Goal: Task Accomplishment & Management: Complete application form

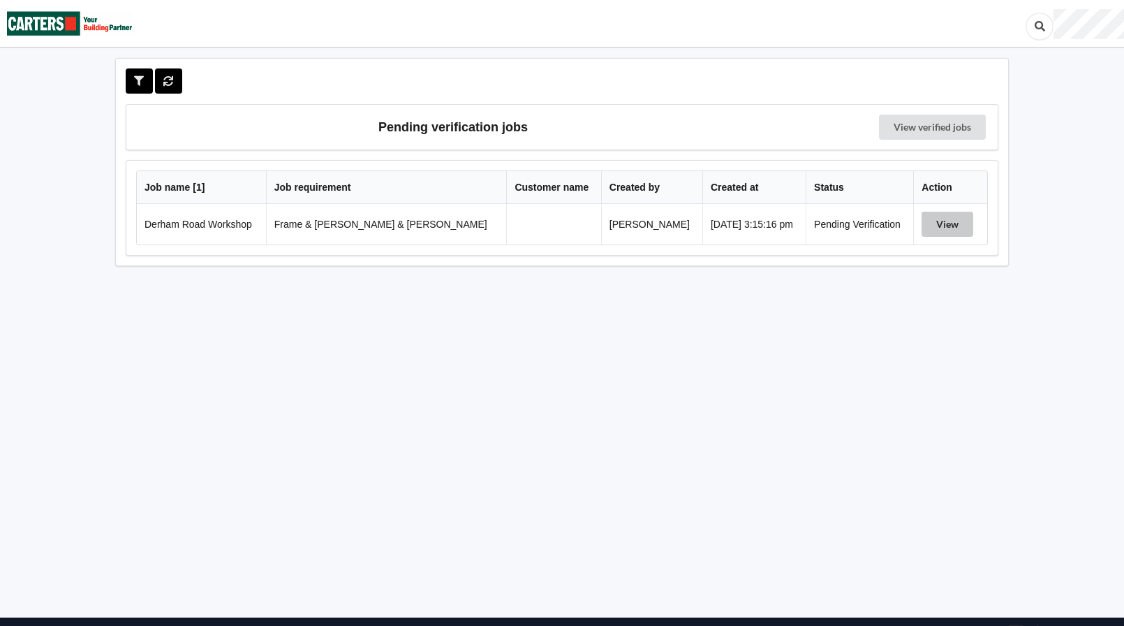
click at [950, 226] on button "View" at bounding box center [948, 224] width 52 height 25
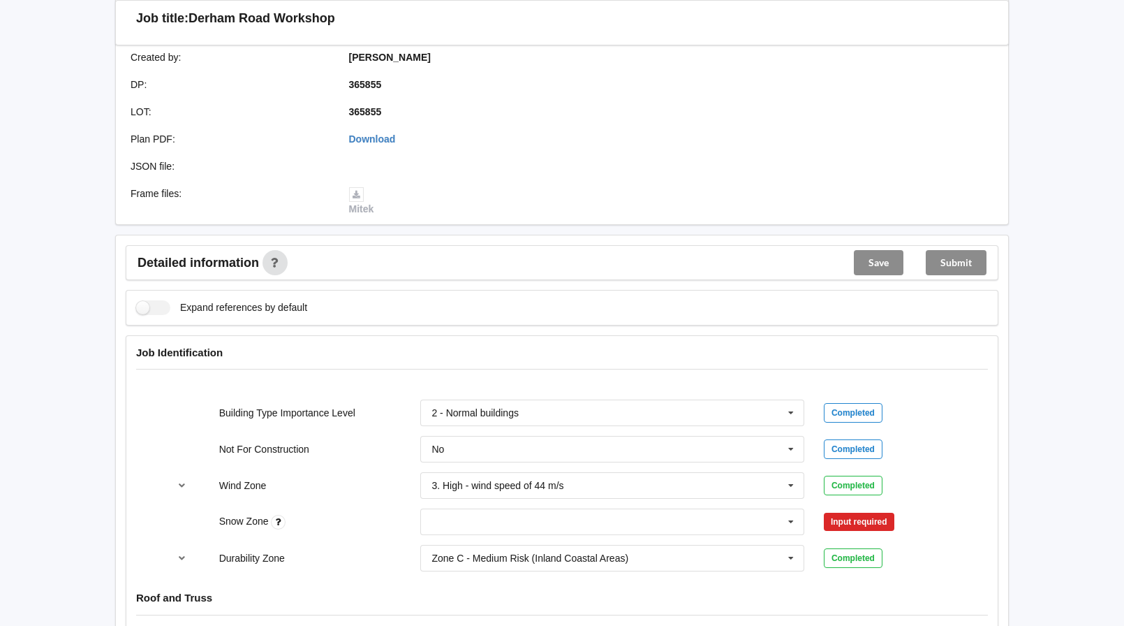
scroll to position [419, 0]
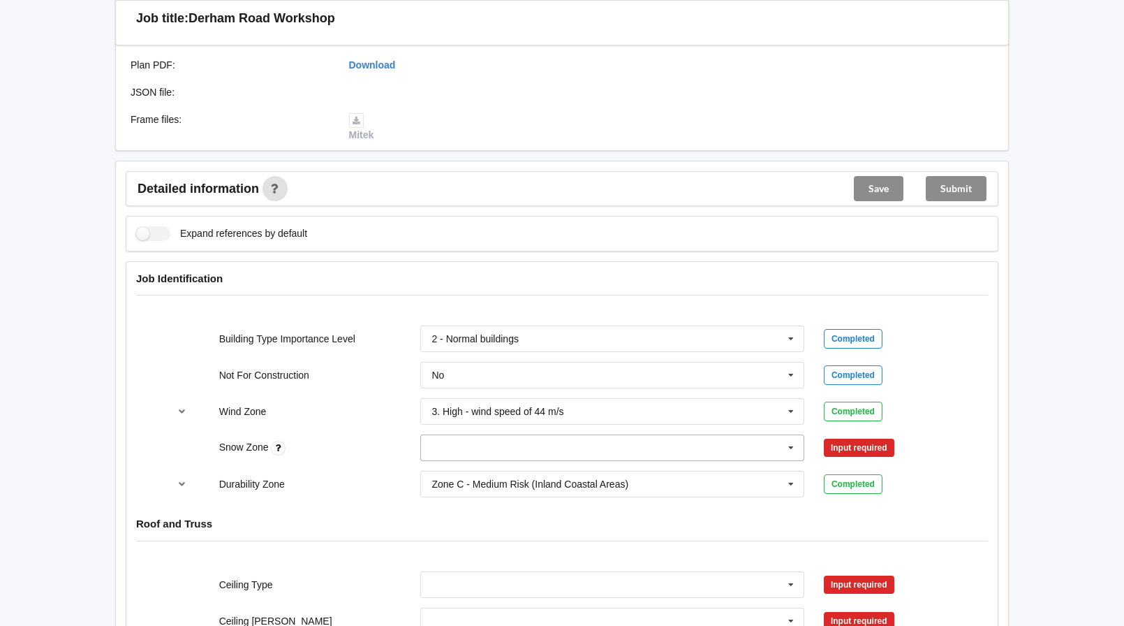
click at [790, 435] on icon at bounding box center [791, 448] width 21 height 26
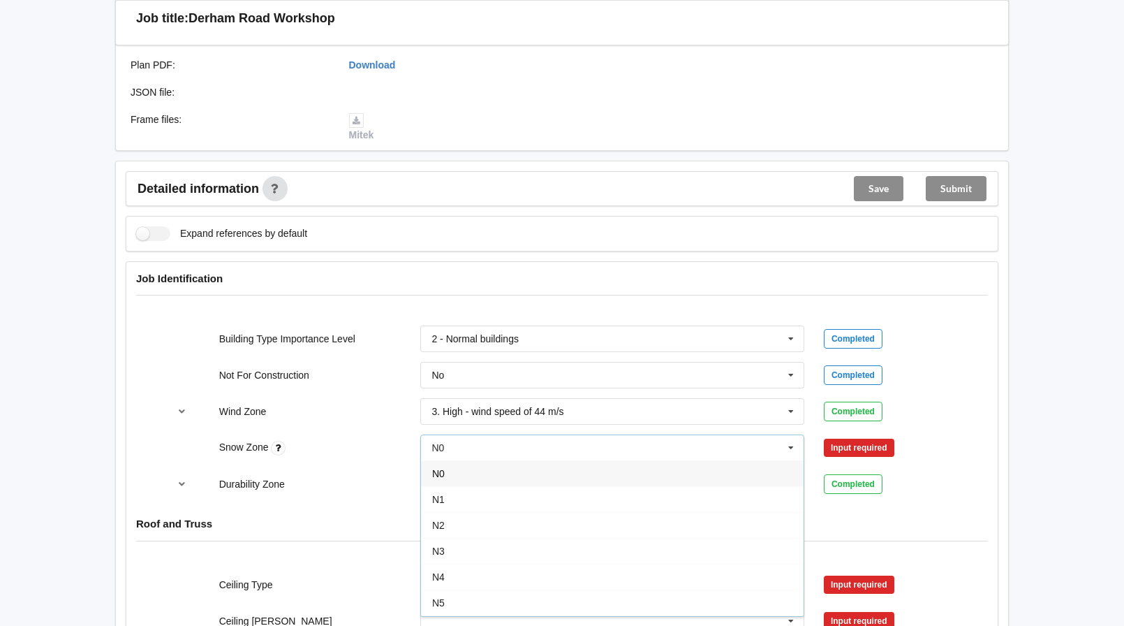
click at [442, 468] on span "N0" at bounding box center [438, 473] width 13 height 11
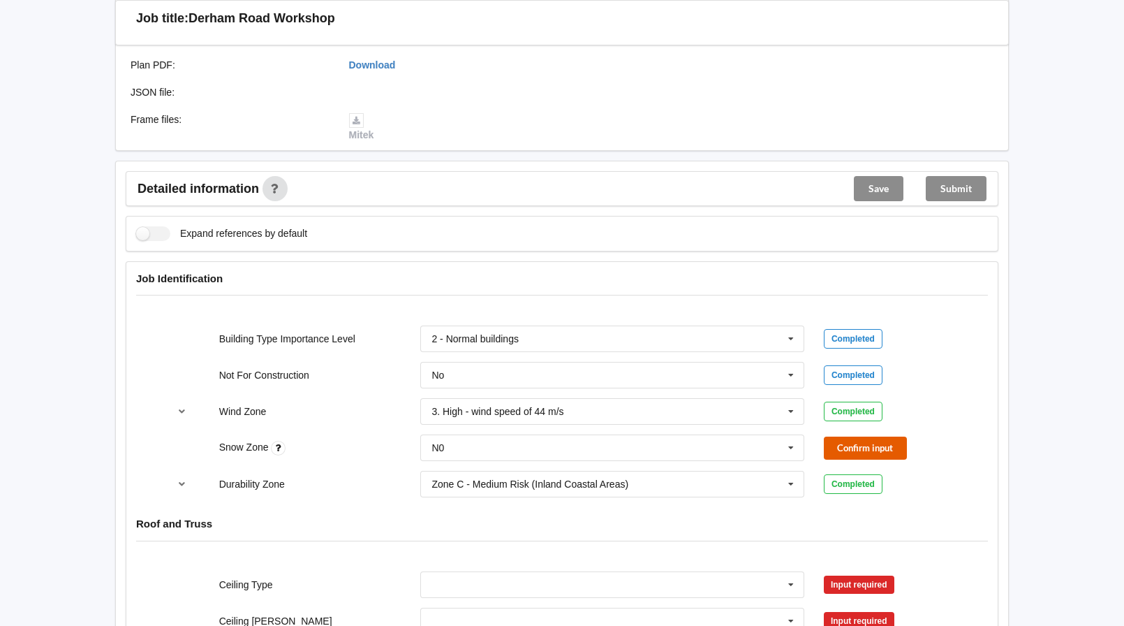
click at [872, 437] on button "Confirm input" at bounding box center [865, 447] width 83 height 23
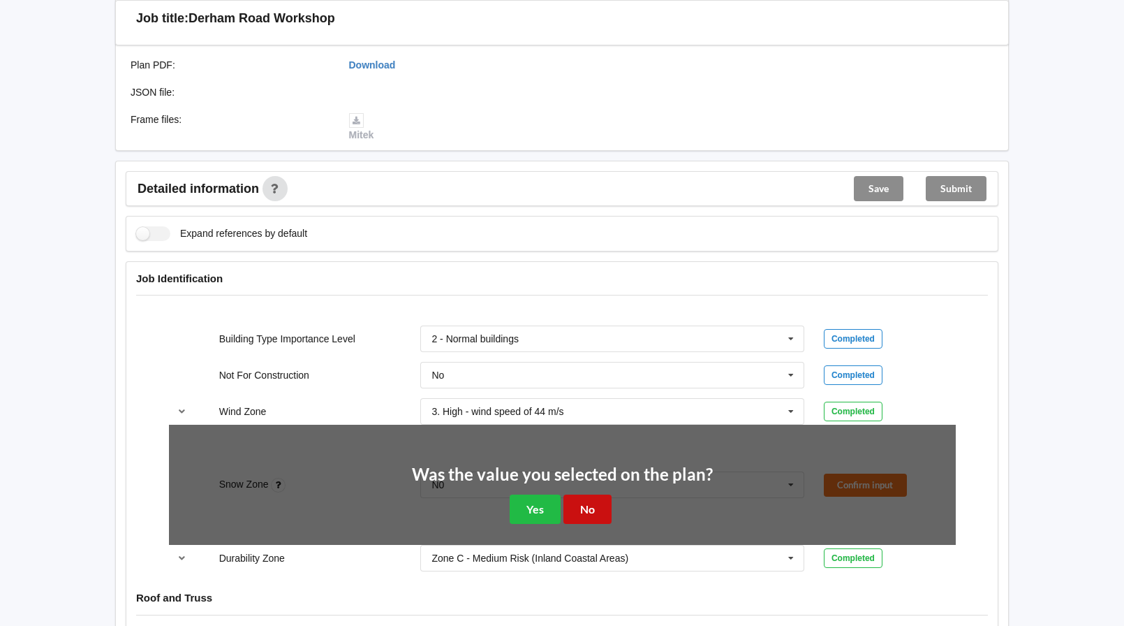
click at [584, 494] on button "No" at bounding box center [587, 508] width 48 height 29
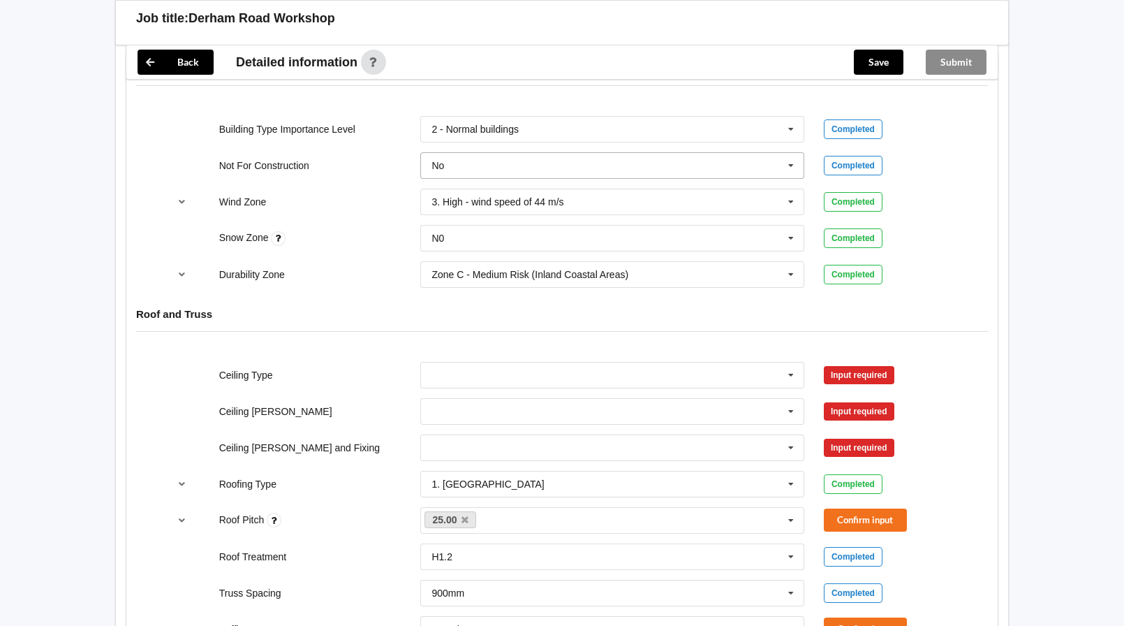
scroll to position [698, 0]
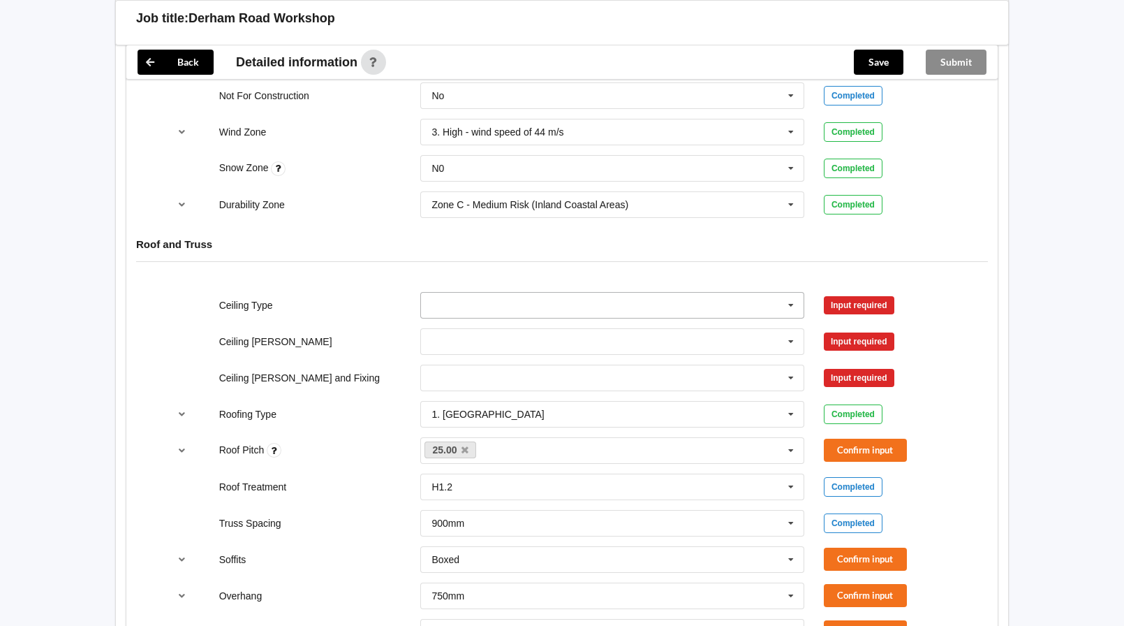
click at [795, 293] on icon at bounding box center [791, 306] width 21 height 26
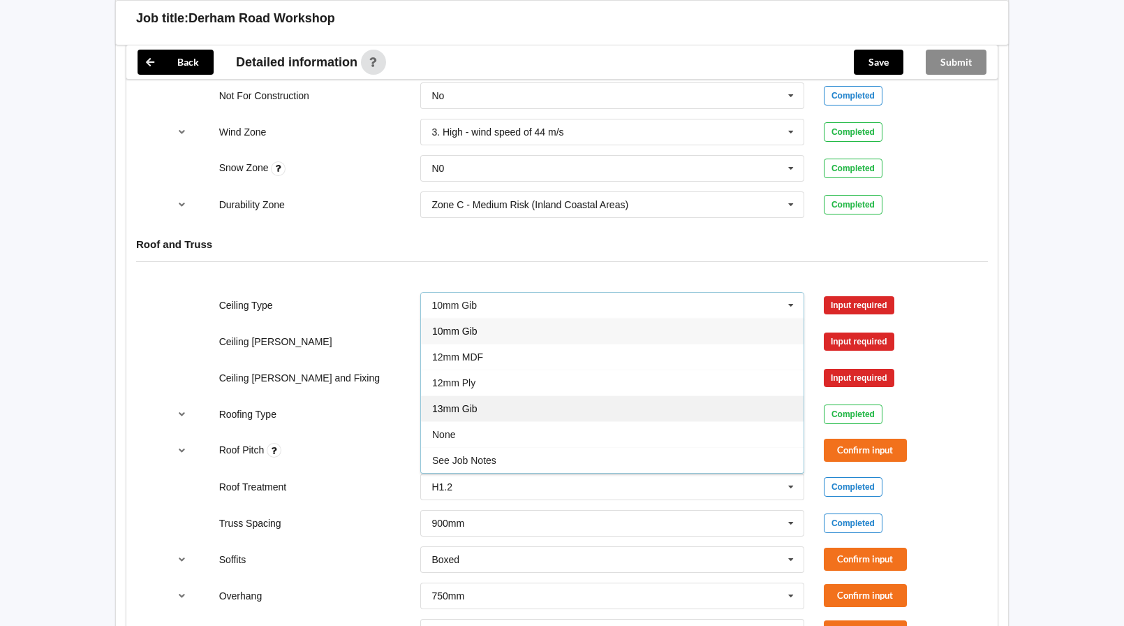
click at [475, 403] on span "13mm Gib" at bounding box center [454, 408] width 45 height 11
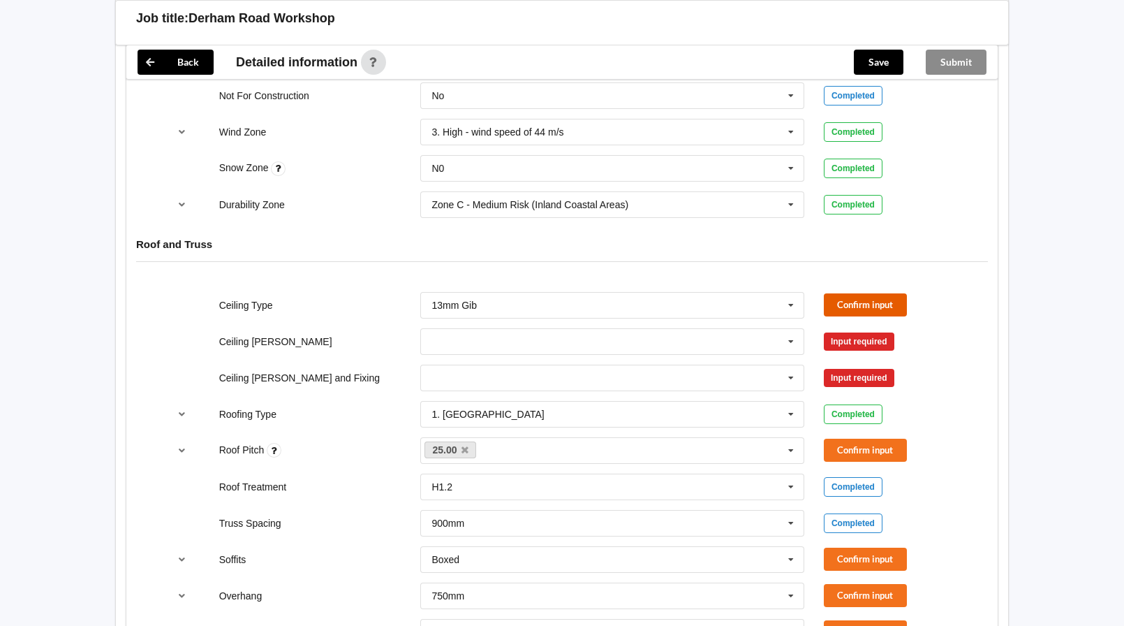
click at [845, 293] on button "Confirm input" at bounding box center [865, 304] width 83 height 23
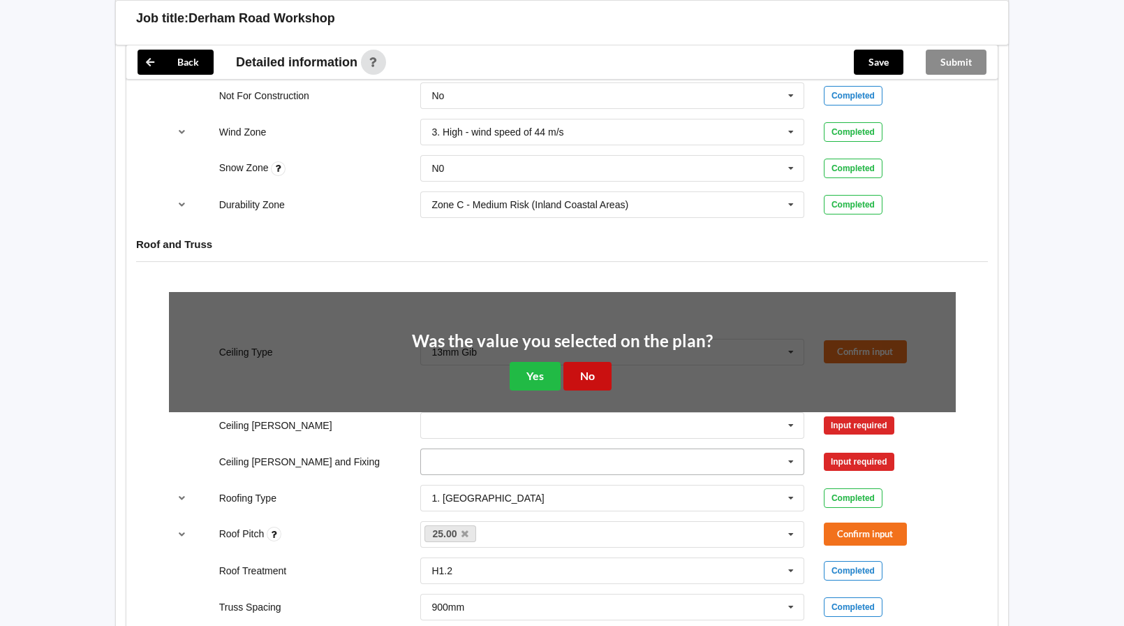
click at [582, 362] on button "No" at bounding box center [587, 376] width 48 height 29
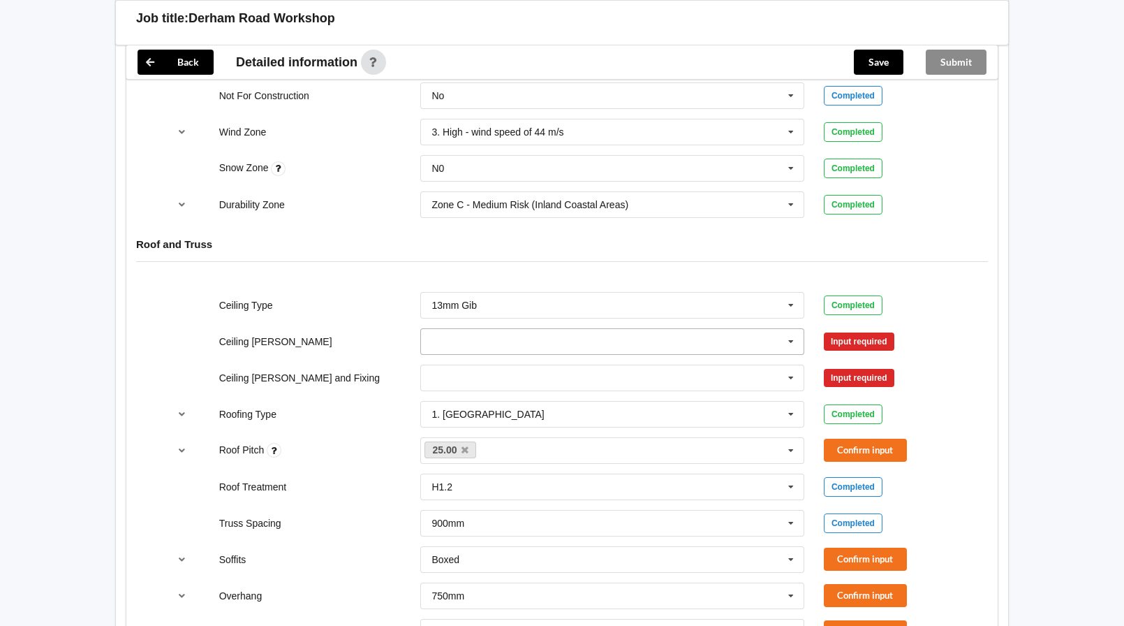
click at [792, 329] on icon at bounding box center [791, 342] width 21 height 26
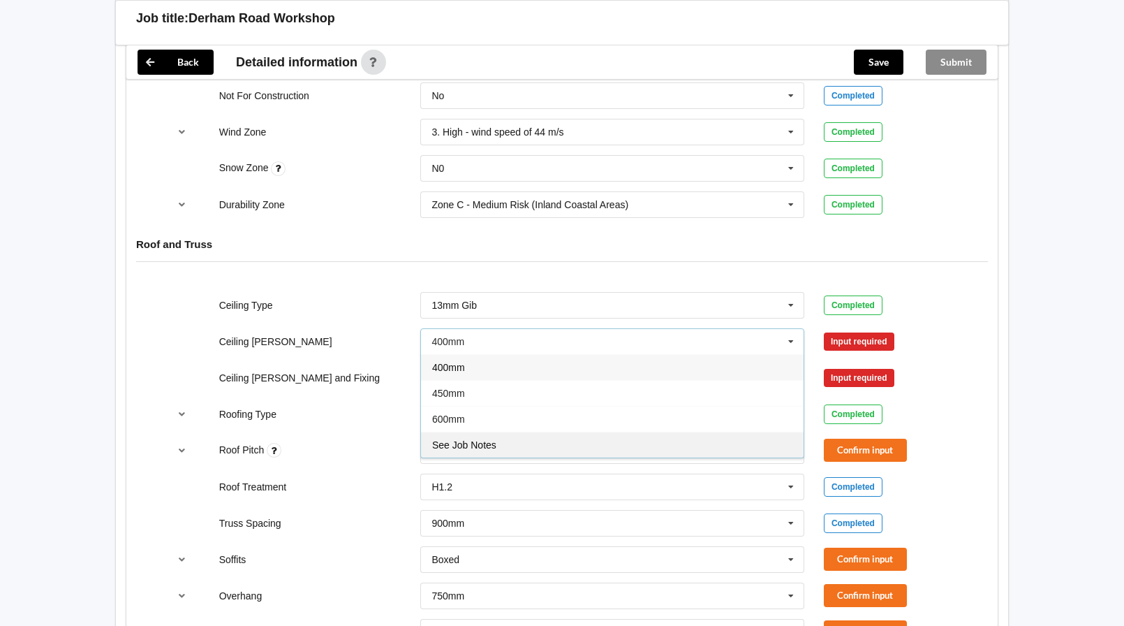
click at [455, 439] on span "See Job Notes" at bounding box center [464, 444] width 64 height 11
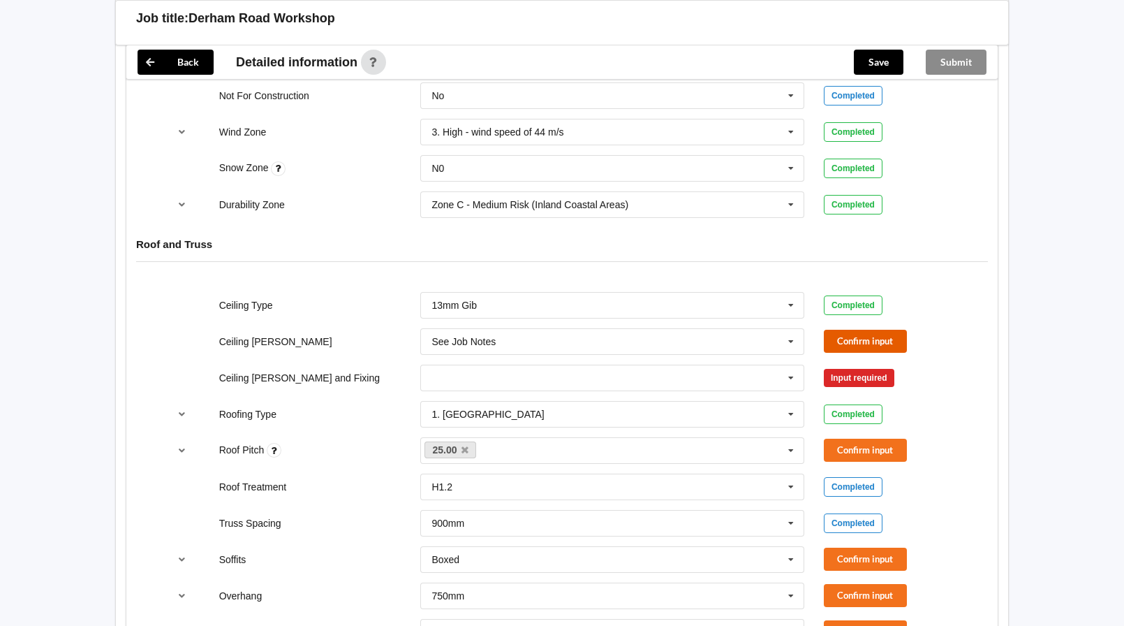
click at [829, 330] on button "Confirm input" at bounding box center [865, 341] width 83 height 23
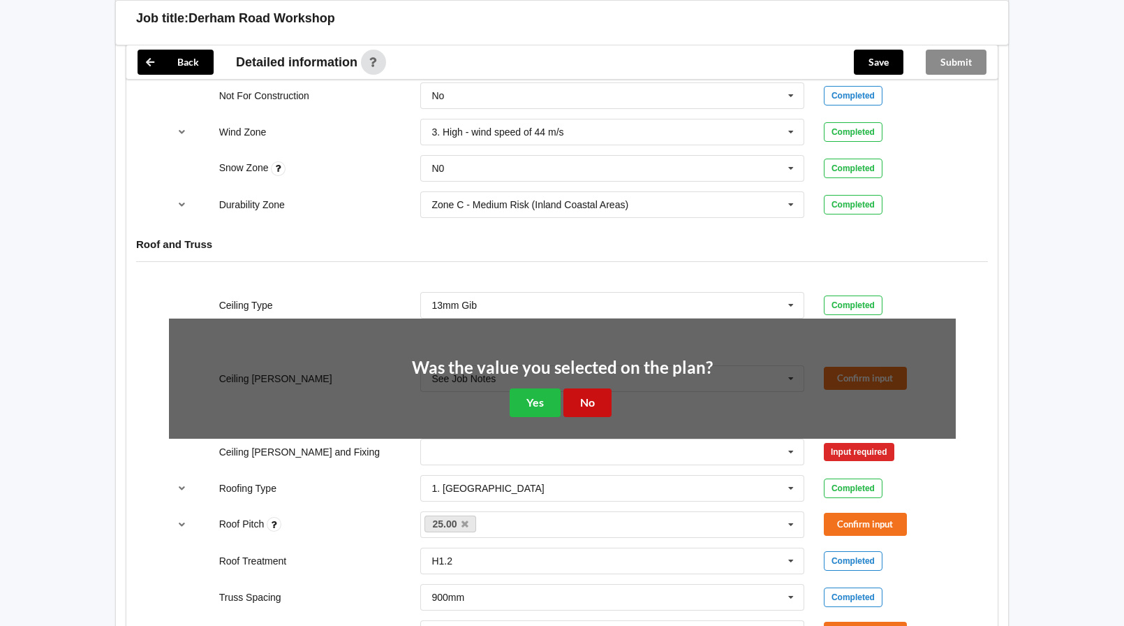
click at [590, 389] on button "No" at bounding box center [587, 402] width 48 height 29
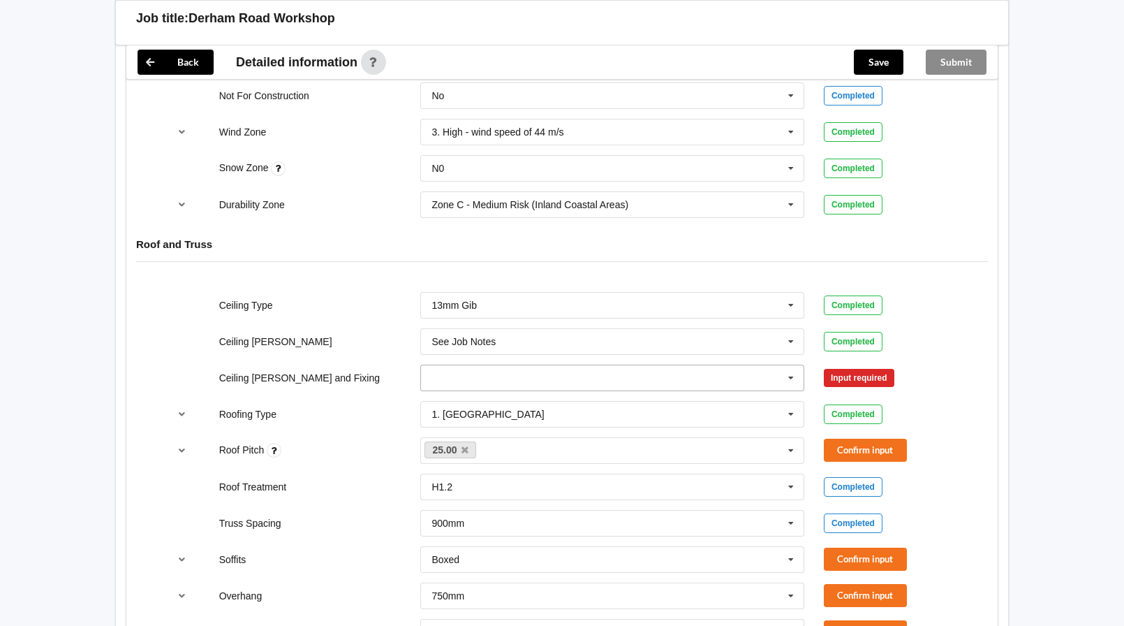
click at [790, 365] on icon at bounding box center [791, 378] width 21 height 26
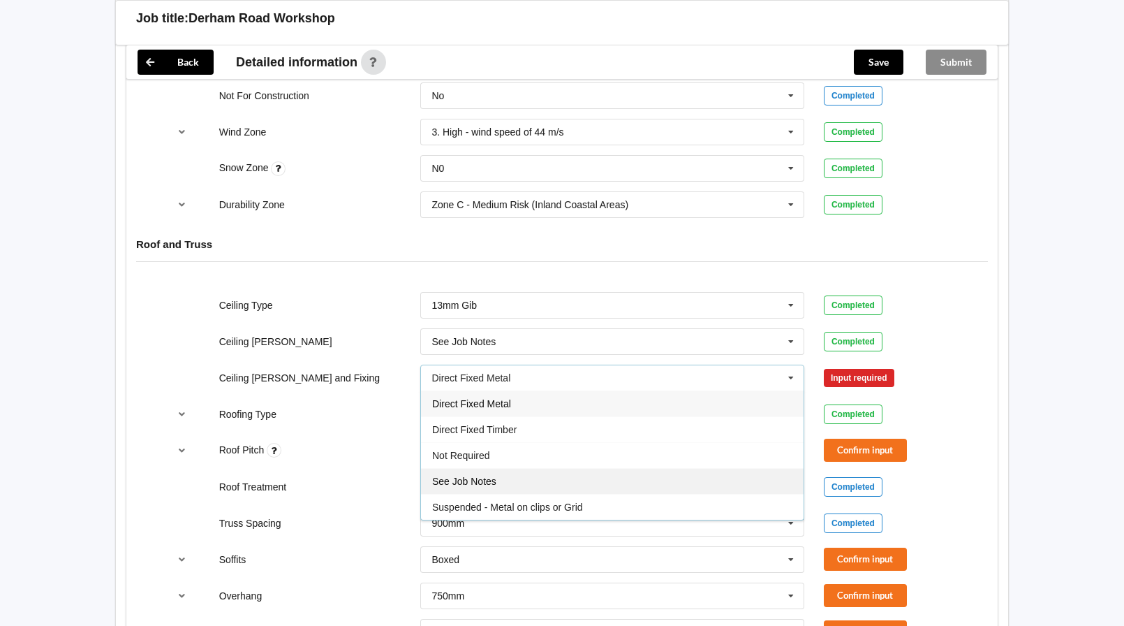
click at [465, 475] on span "See Job Notes" at bounding box center [464, 480] width 64 height 11
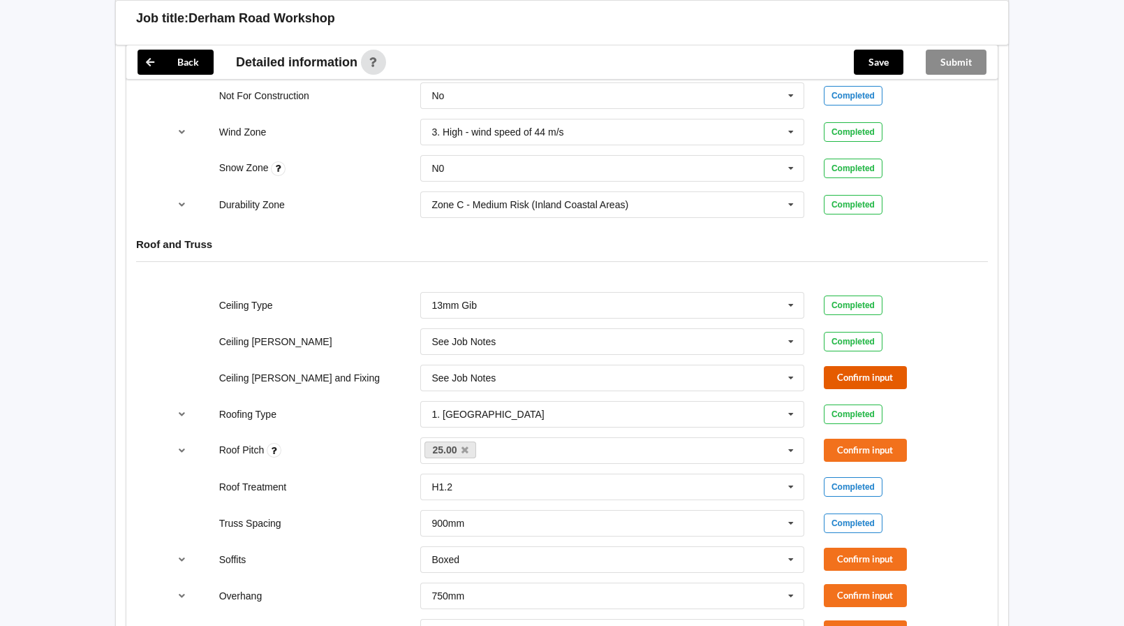
click at [837, 366] on button "Confirm input" at bounding box center [865, 377] width 83 height 23
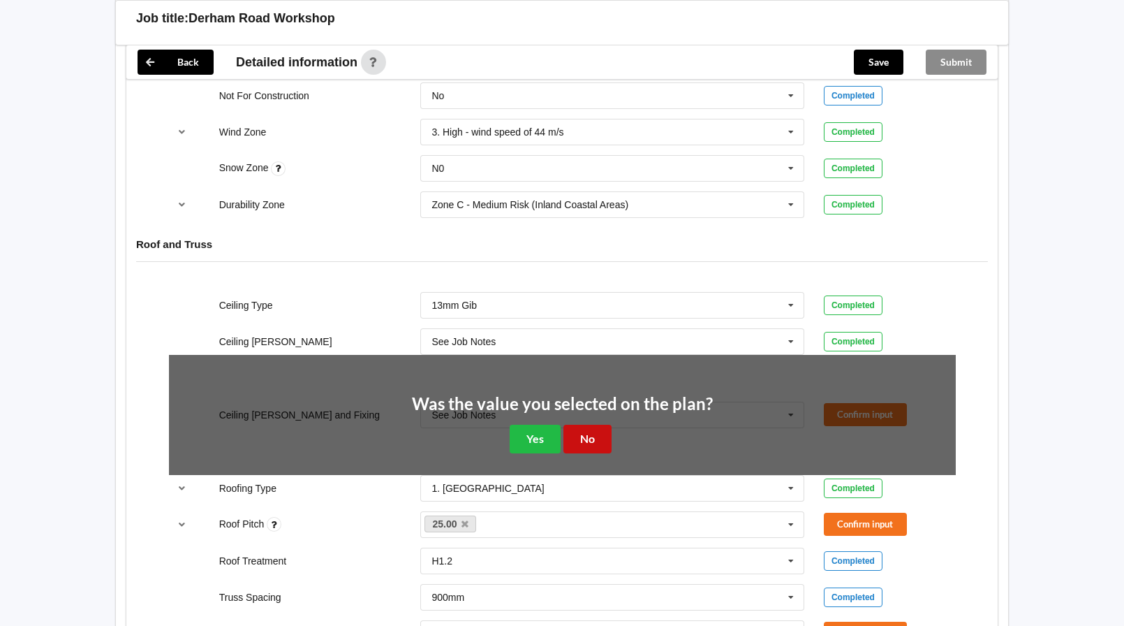
click at [582, 426] on button "No" at bounding box center [587, 438] width 48 height 29
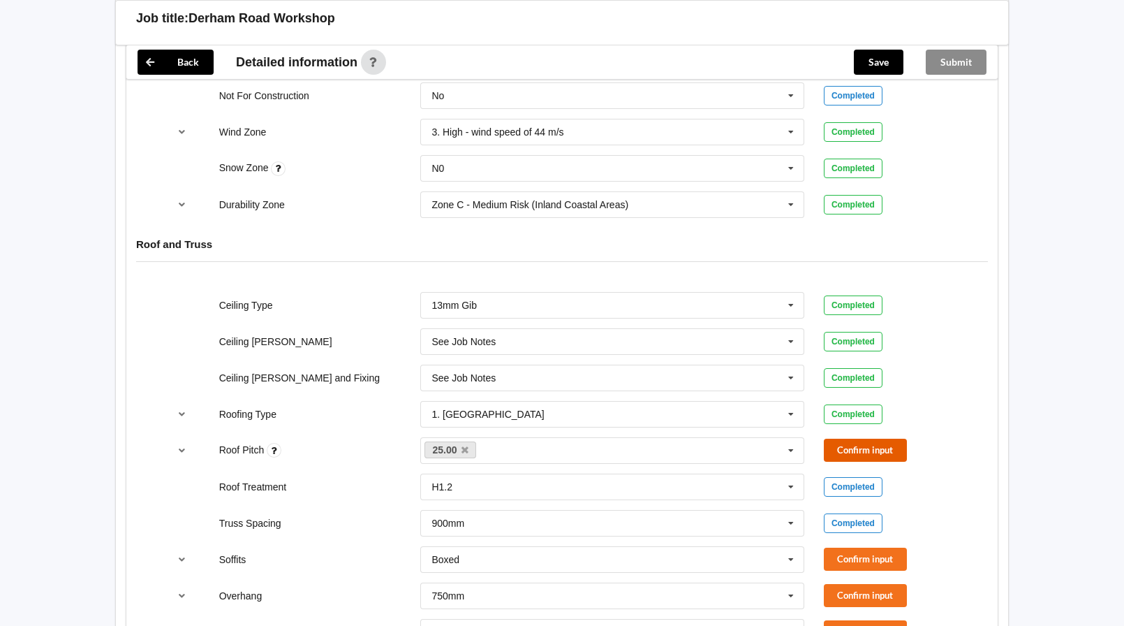
click at [878, 440] on button "Confirm input" at bounding box center [865, 449] width 83 height 23
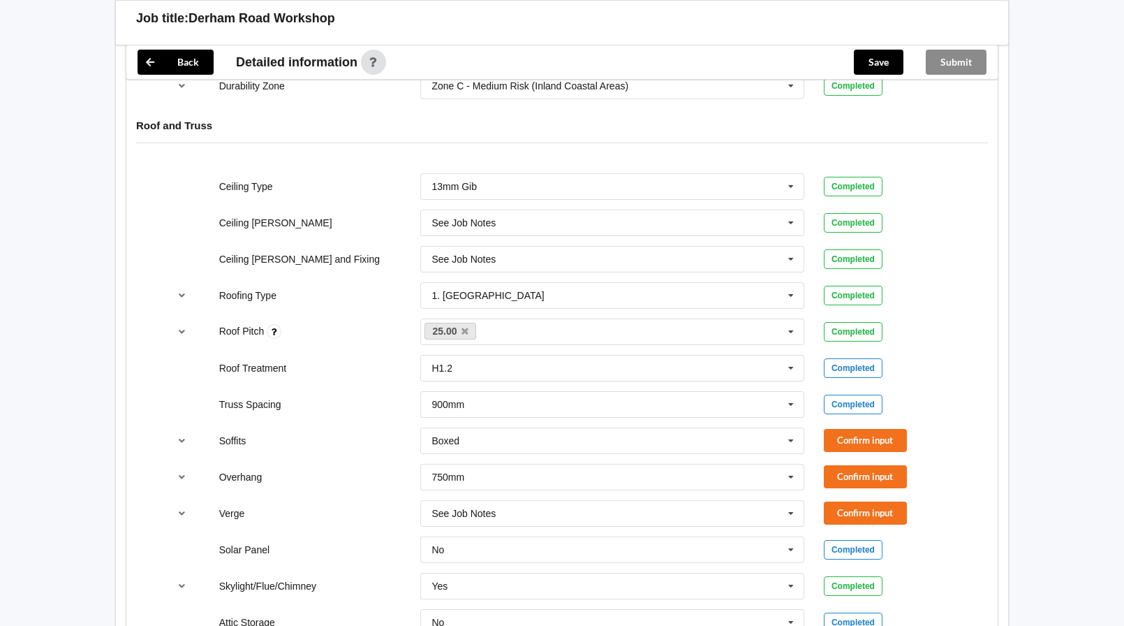
scroll to position [838, 0]
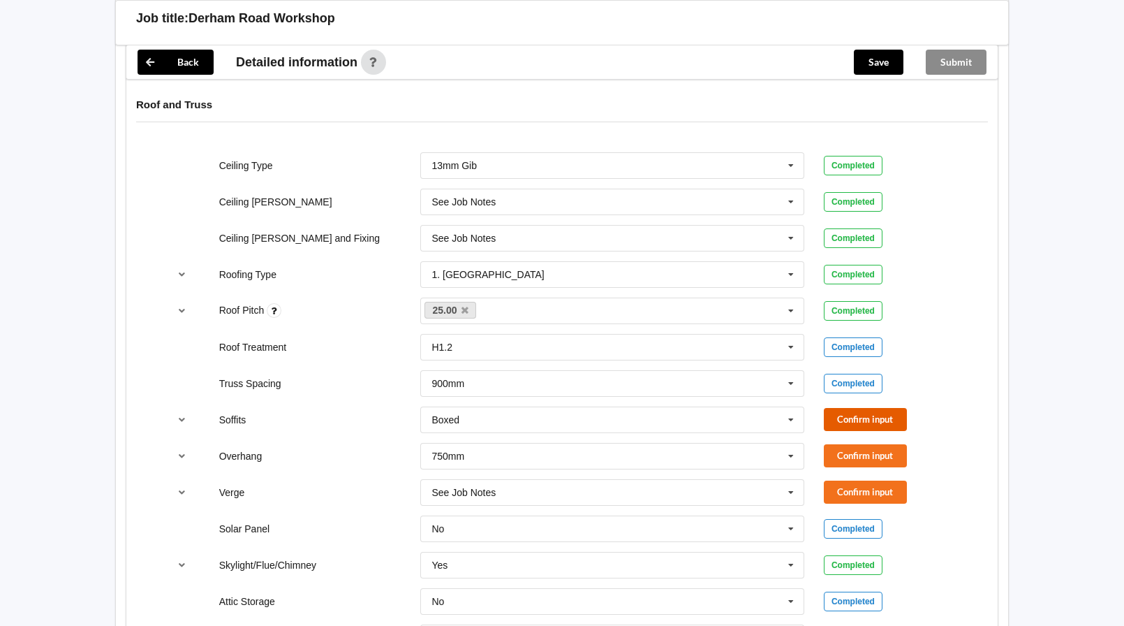
click at [856, 408] on button "Confirm input" at bounding box center [865, 419] width 83 height 23
click at [865, 444] on button "Confirm input" at bounding box center [865, 455] width 83 height 23
click at [871, 480] on button "Confirm input" at bounding box center [865, 491] width 83 height 23
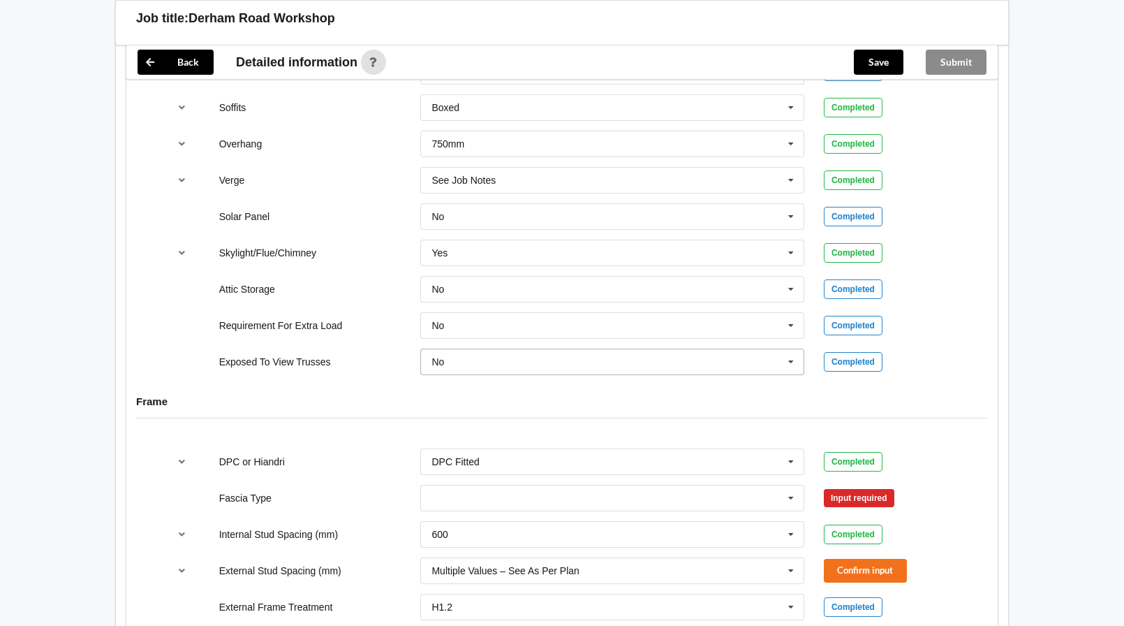
scroll to position [1187, 0]
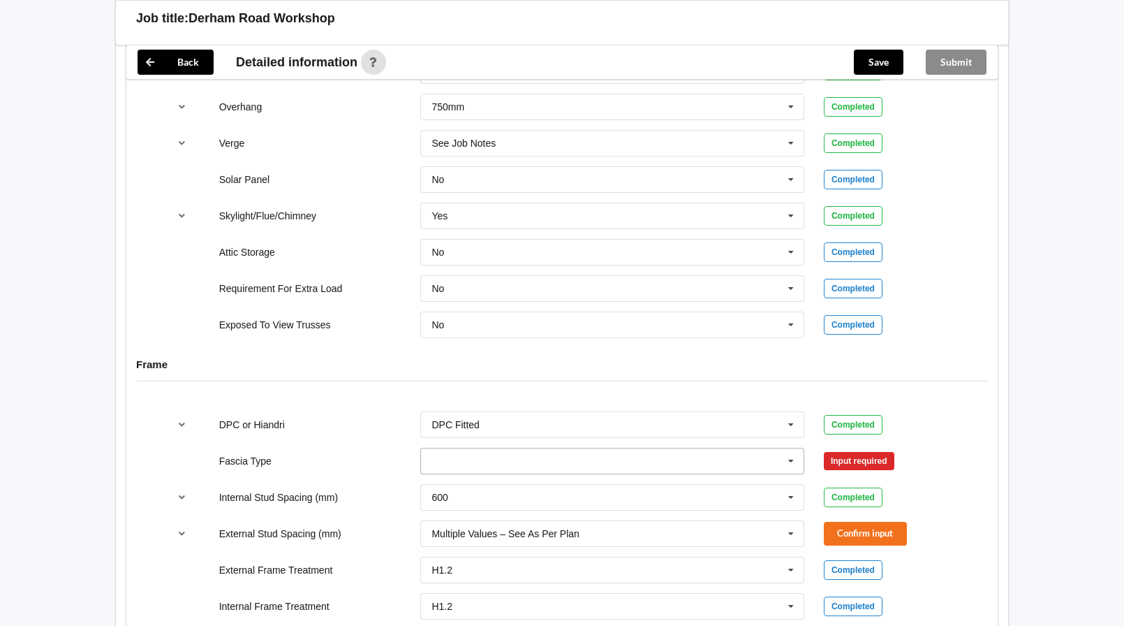
click at [795, 448] on icon at bounding box center [791, 461] width 21 height 26
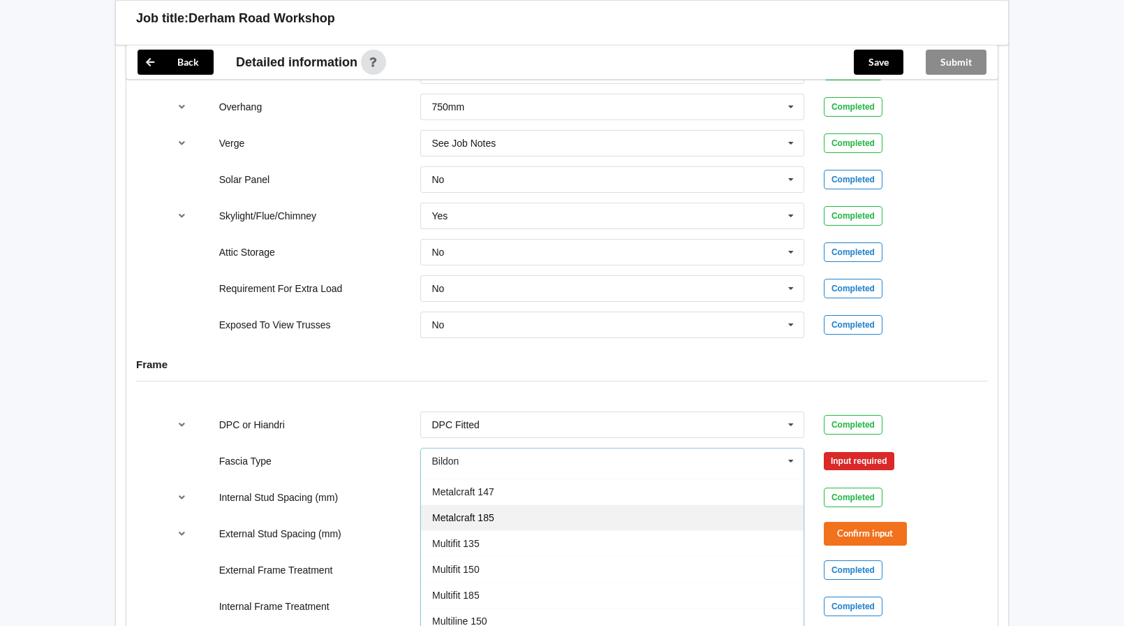
click at [663, 504] on div "Metalcraft 185" at bounding box center [612, 517] width 383 height 26
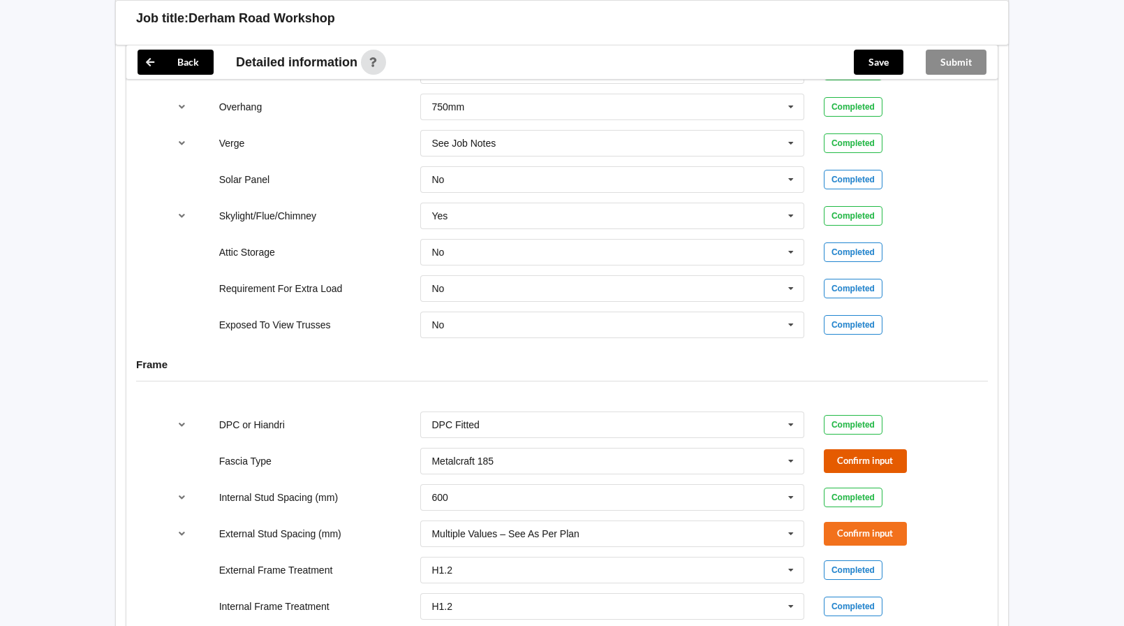
click at [879, 450] on button "Confirm input" at bounding box center [865, 460] width 83 height 23
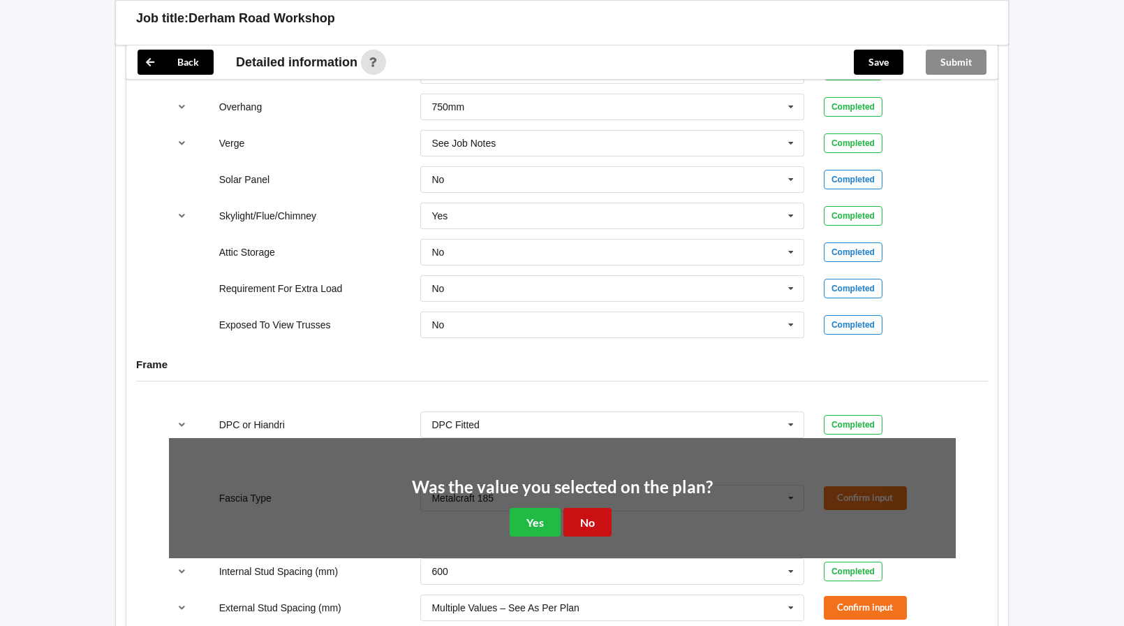
click at [598, 512] on button "No" at bounding box center [587, 522] width 48 height 29
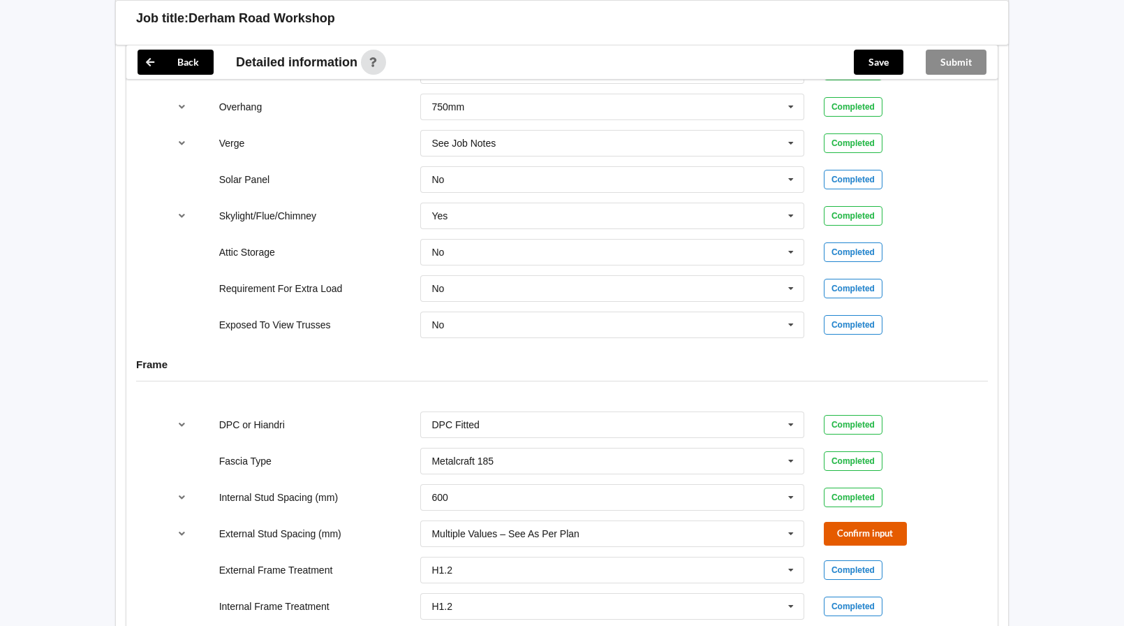
click at [864, 522] on button "Confirm input" at bounding box center [865, 533] width 83 height 23
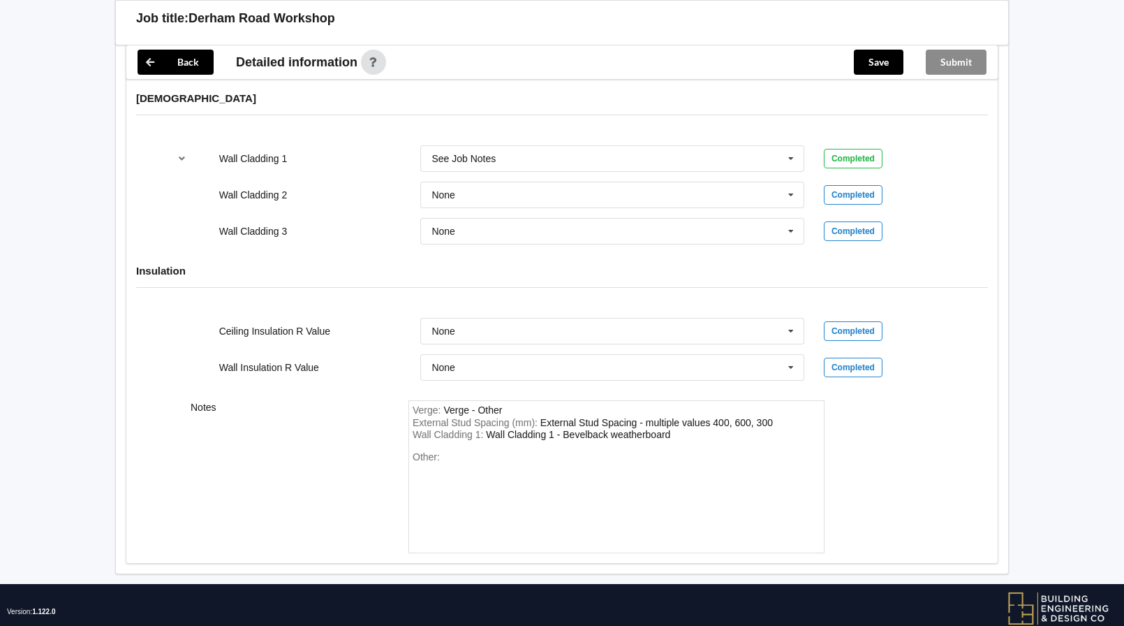
scroll to position [1784, 0]
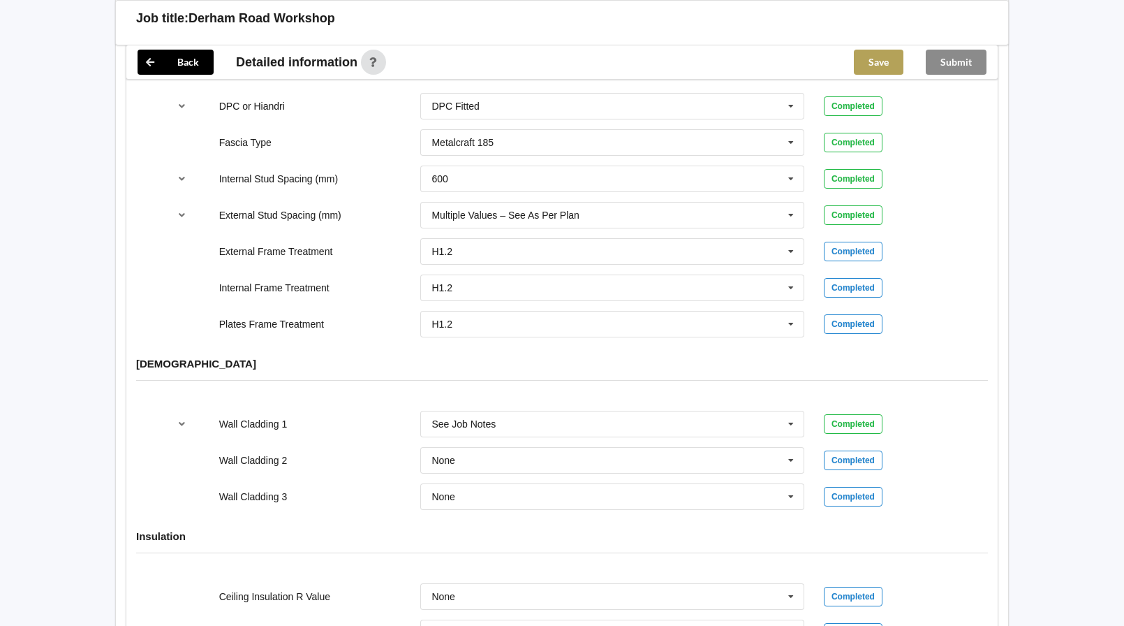
click at [880, 56] on button "Save" at bounding box center [879, 62] width 50 height 25
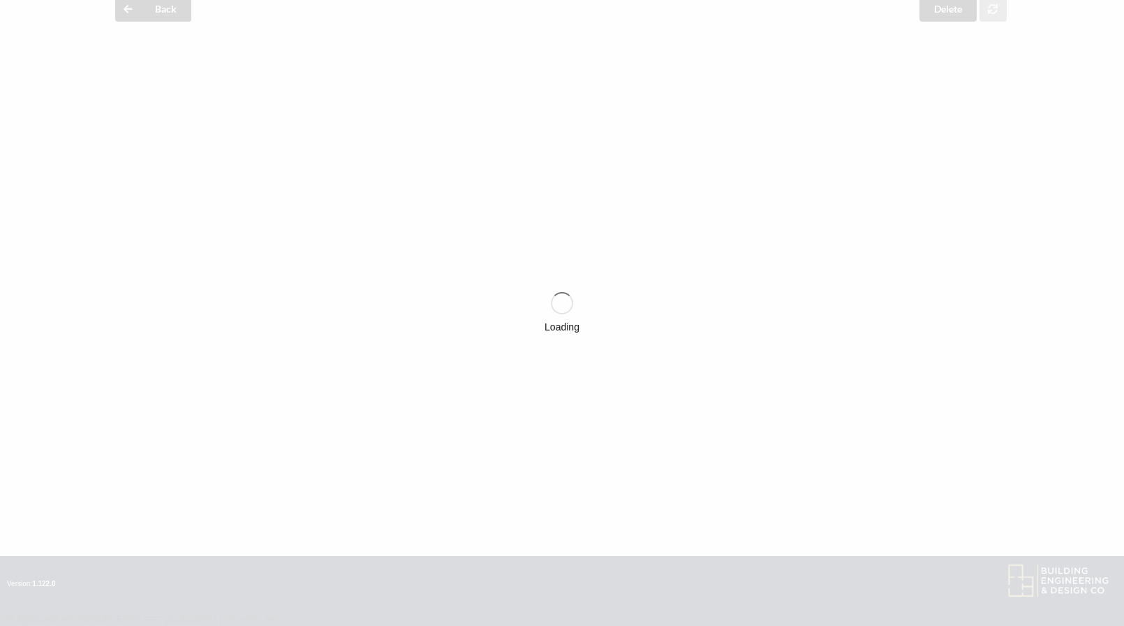
scroll to position [1505, 0]
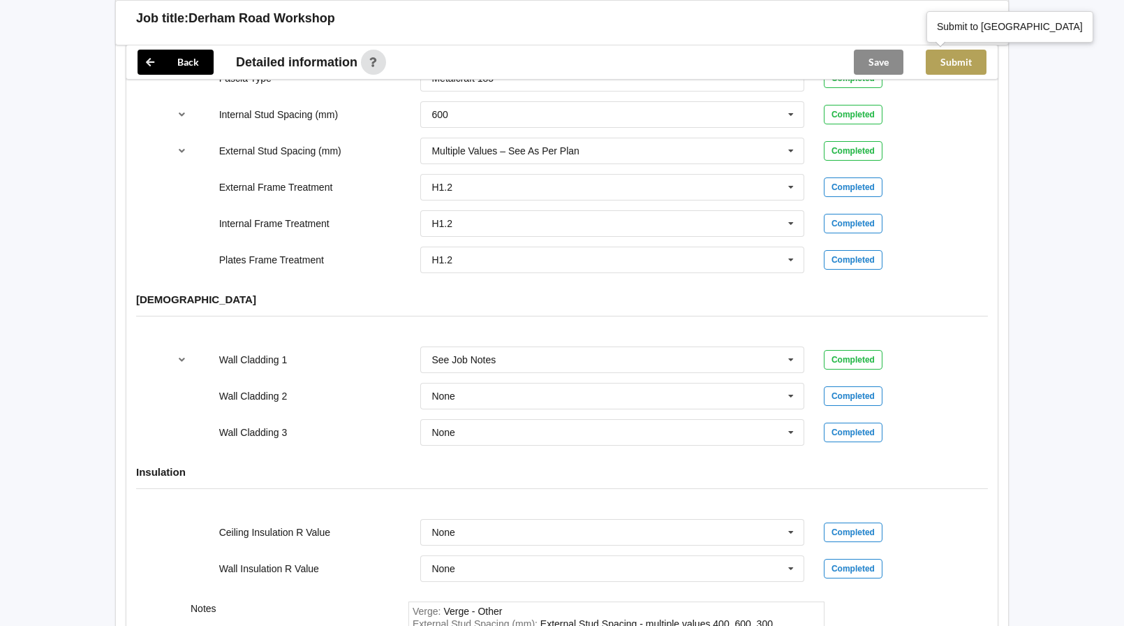
click at [966, 65] on button "Submit" at bounding box center [956, 62] width 61 height 25
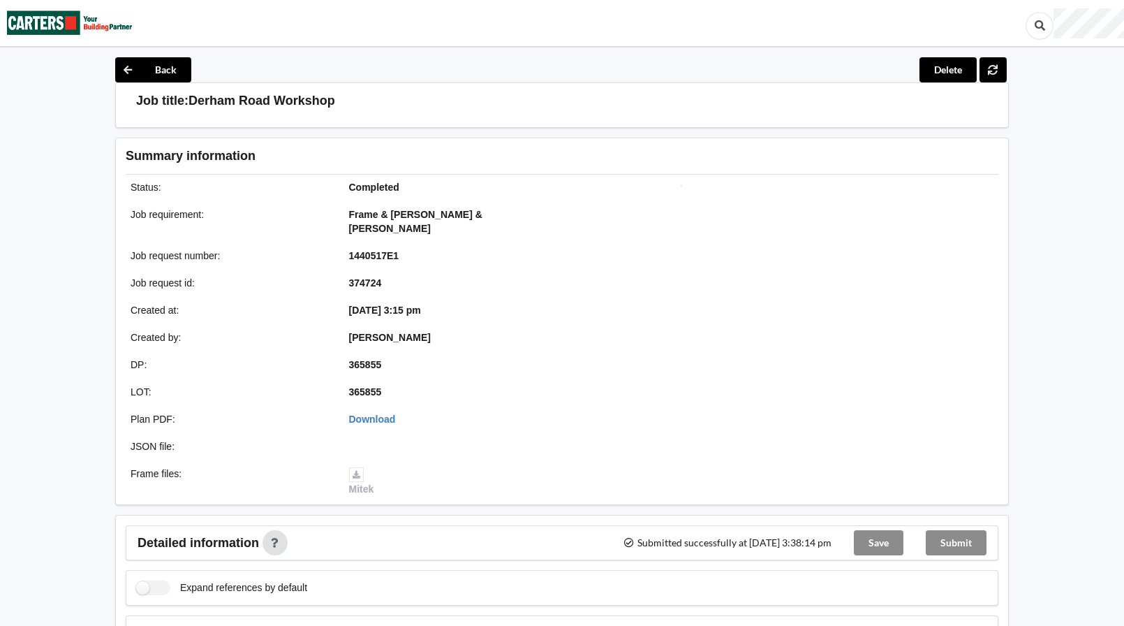
scroll to position [0, 0]
click at [998, 74] on icon at bounding box center [993, 70] width 12 height 8
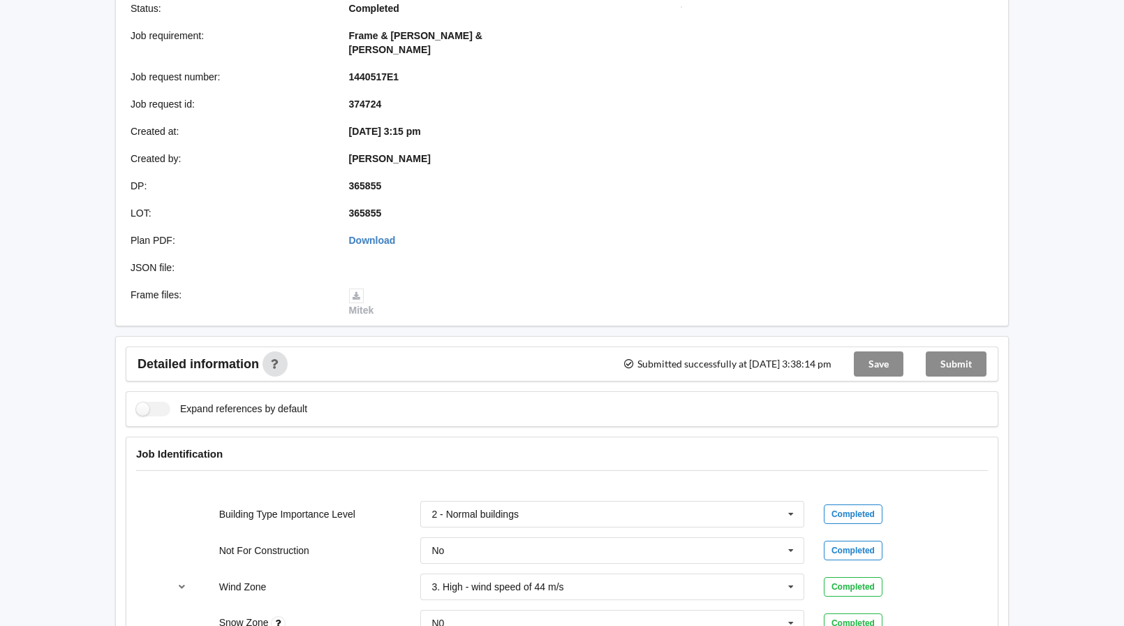
scroll to position [209, 0]
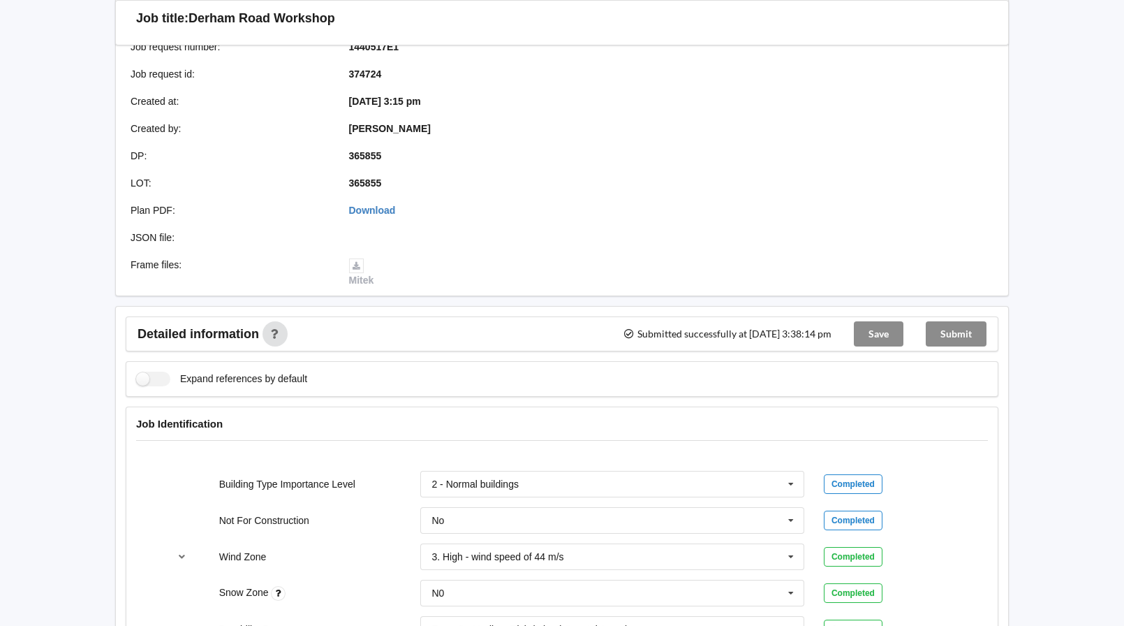
click at [960, 321] on div "Submit" at bounding box center [956, 334] width 83 height 34
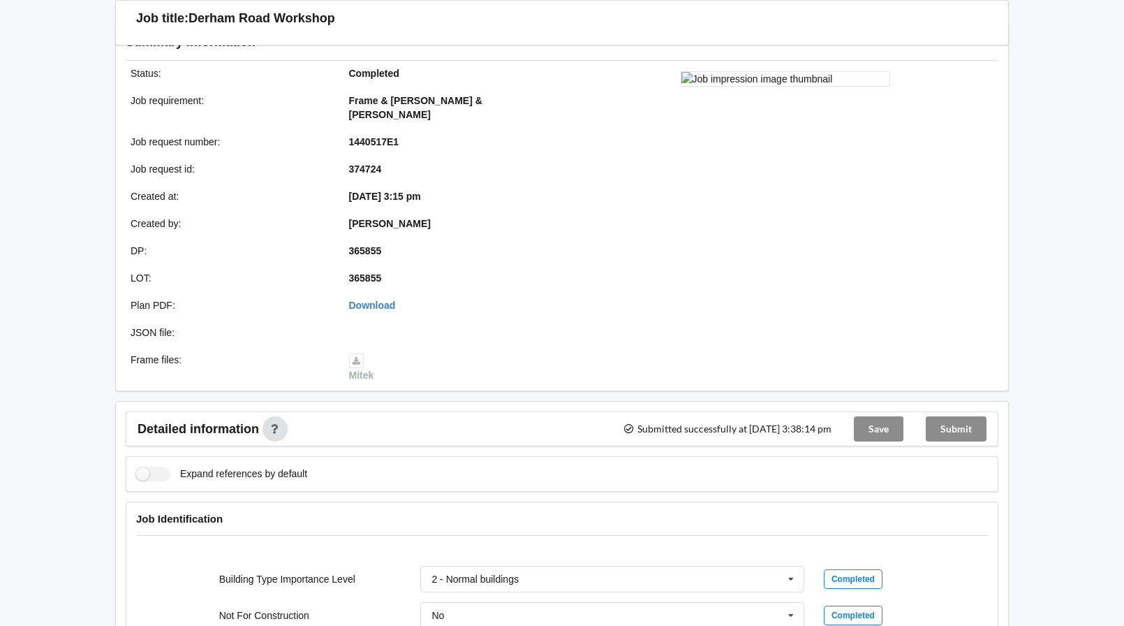
scroll to position [0, 0]
